Goal: Navigation & Orientation: Find specific page/section

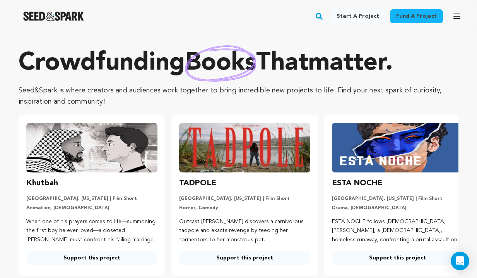
click at [458, 16] on icon "button" at bounding box center [457, 16] width 6 height 5
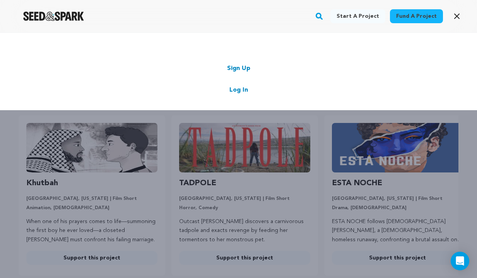
click at [236, 91] on link "Log In" at bounding box center [238, 89] width 19 height 9
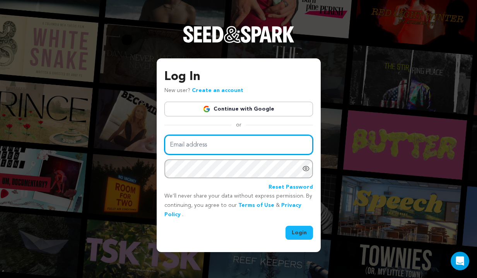
type input "evanlovespiano@gmail.com"
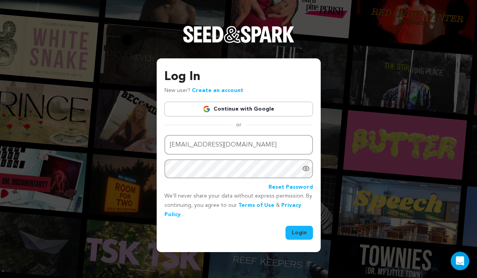
click at [297, 229] on button "Login" at bounding box center [298, 233] width 27 height 14
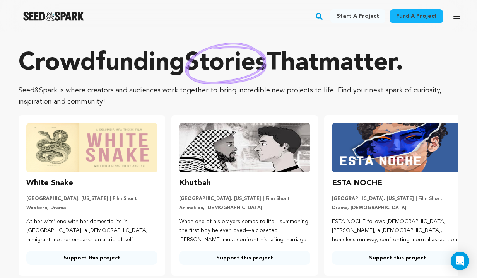
click at [457, 16] on icon "button" at bounding box center [457, 16] width 6 height 5
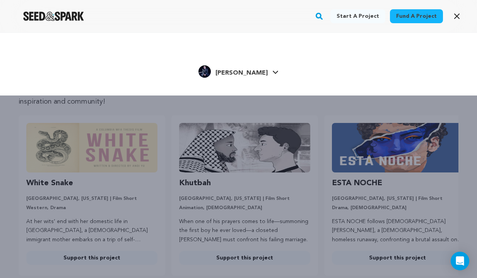
click at [247, 73] on span "Evan G." at bounding box center [241, 73] width 52 height 6
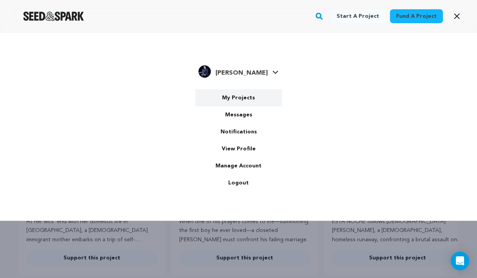
click at [237, 97] on link "My Projects" at bounding box center [238, 97] width 87 height 17
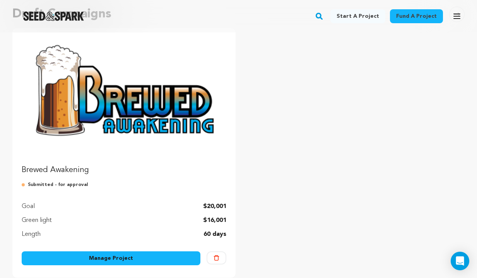
scroll to position [91, 0]
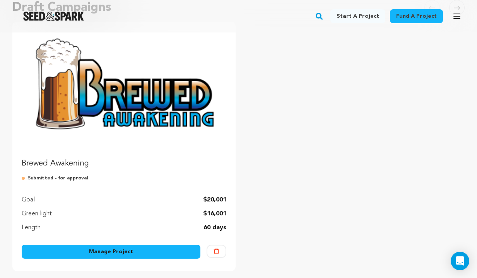
click at [121, 253] on link "Manage Project" at bounding box center [111, 252] width 179 height 14
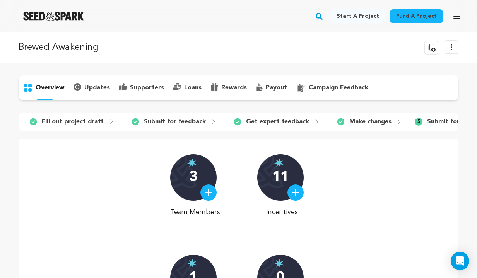
click at [455, 48] on icon at bounding box center [451, 47] width 9 height 9
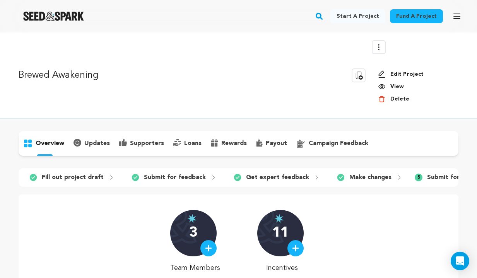
click at [394, 85] on link "View" at bounding box center [415, 87] width 74 height 8
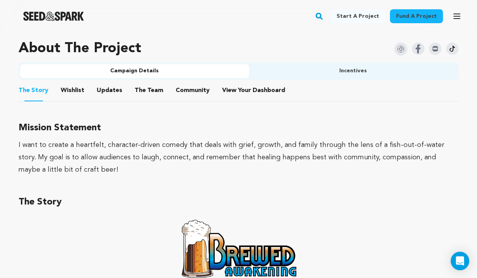
scroll to position [428, 0]
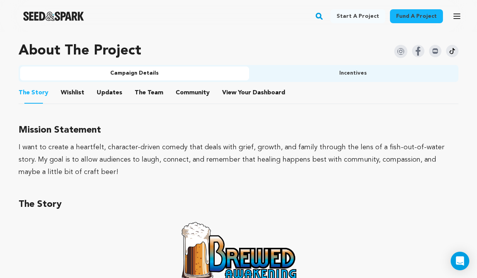
click at [154, 90] on button "The Team" at bounding box center [149, 94] width 19 height 19
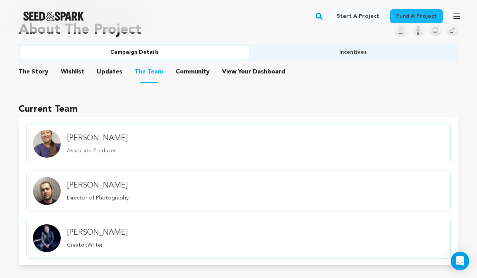
scroll to position [453, 0]
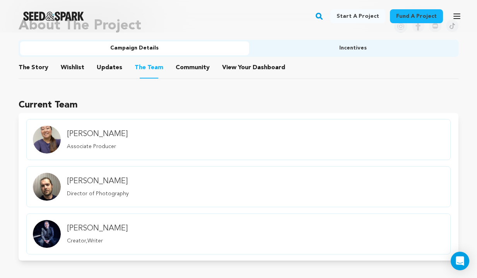
click at [135, 183] on link "Brad Behlmer Director of Photography" at bounding box center [238, 186] width 424 height 41
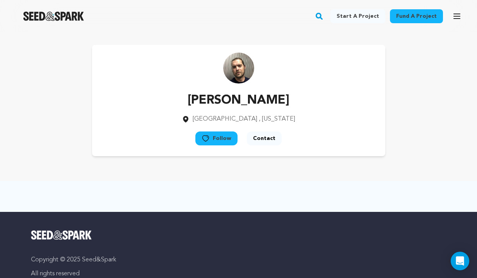
click at [455, 14] on icon "button" at bounding box center [457, 16] width 6 height 5
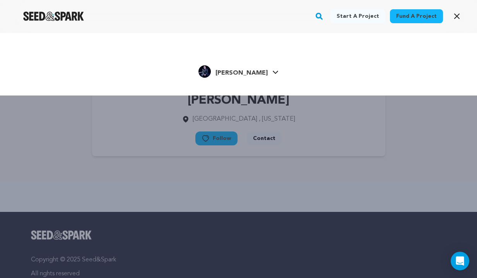
click at [459, 18] on icon "button" at bounding box center [456, 16] width 5 height 5
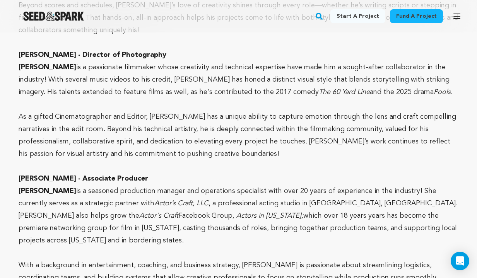
scroll to position [844, 0]
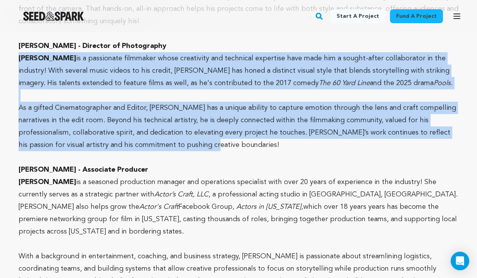
drag, startPoint x: 119, startPoint y: 144, endPoint x: 14, endPoint y: 56, distance: 136.2
copy div "Brad Behlmer is a passionate filmmaker whose creativity and technical expertise…"
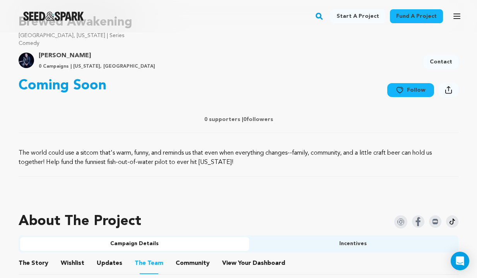
scroll to position [257, 0]
click at [67, 15] on img "Seed&Spark Homepage" at bounding box center [53, 16] width 61 height 9
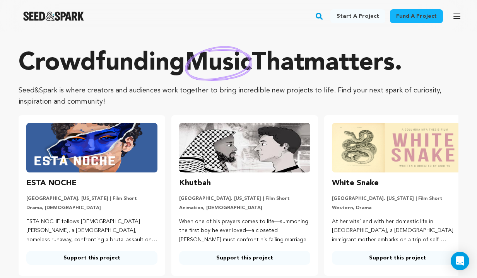
click at [456, 15] on icon "button" at bounding box center [456, 16] width 9 height 9
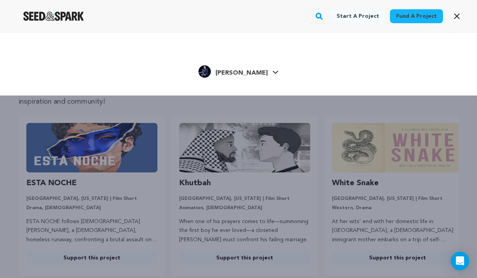
click at [272, 73] on icon at bounding box center [275, 72] width 6 height 4
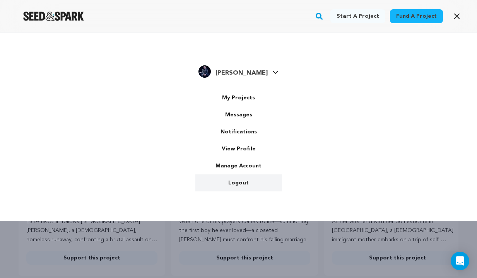
click at [244, 182] on link "Logout" at bounding box center [238, 182] width 87 height 17
